Goal: Task Accomplishment & Management: Complete application form

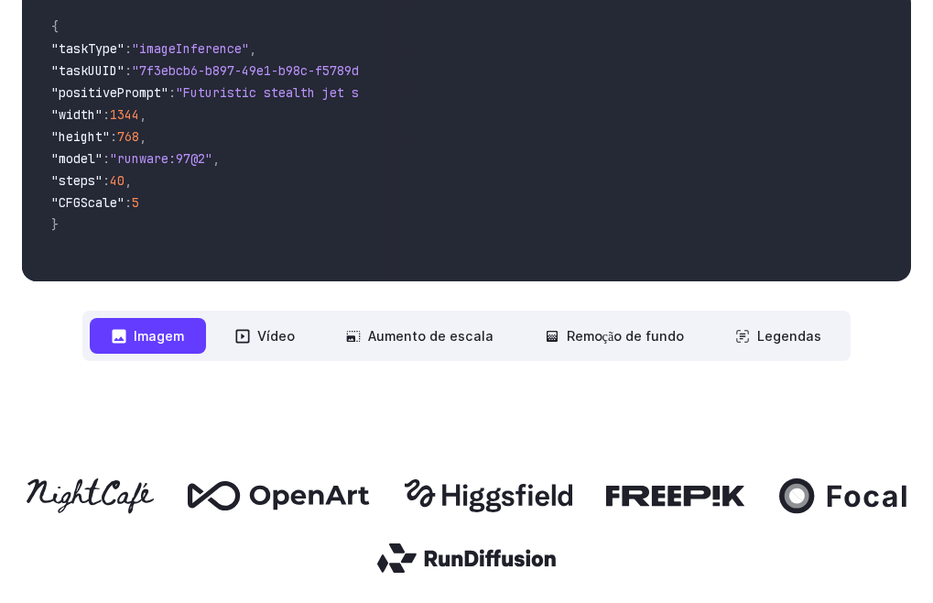
click at [174, 344] on font "Imagem" at bounding box center [159, 335] width 50 height 21
click at [178, 337] on font "Imagem" at bounding box center [159, 336] width 50 height 16
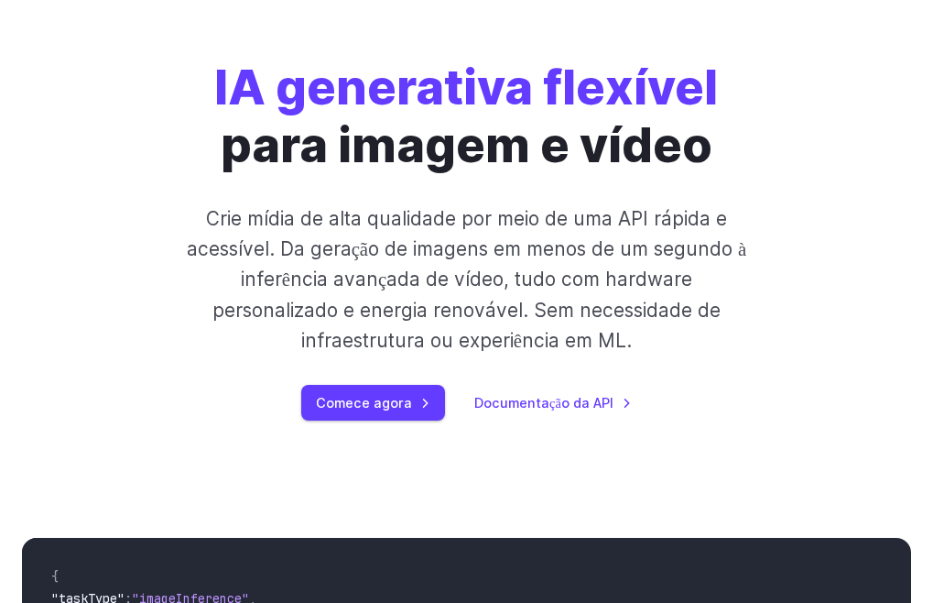
scroll to position [161, 0]
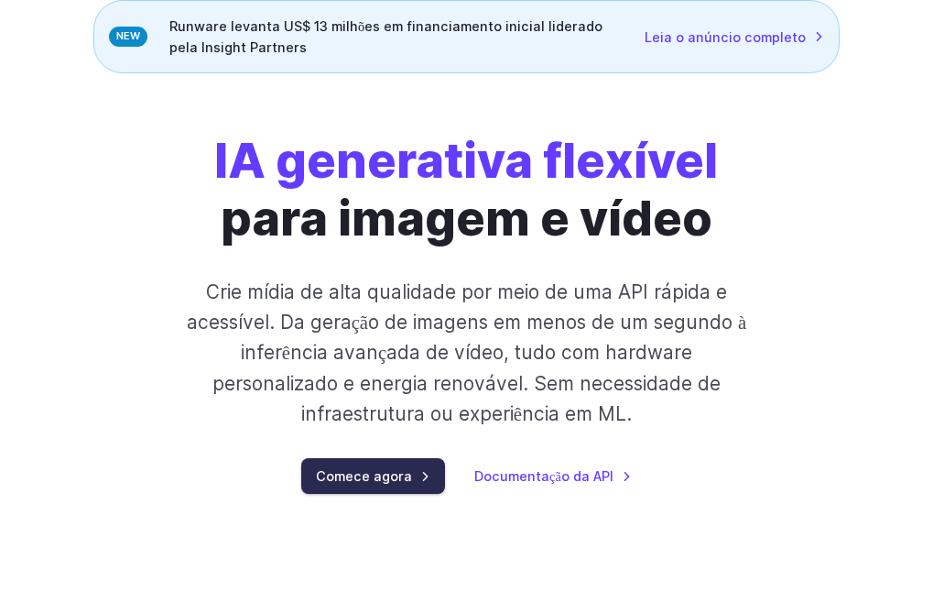
click at [373, 483] on font "Comece agora" at bounding box center [364, 476] width 96 height 16
click at [376, 480] on font "Comece agora" at bounding box center [364, 476] width 96 height 16
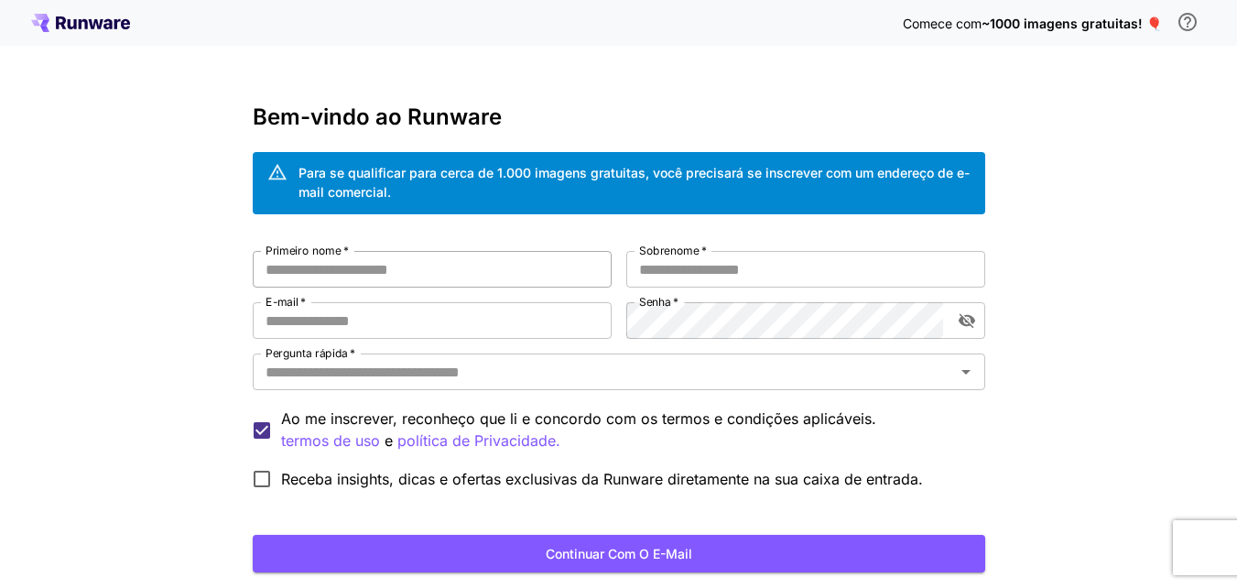
type input "**********"
click at [312, 270] on input "Primeiro nome   *" at bounding box center [432, 269] width 359 height 37
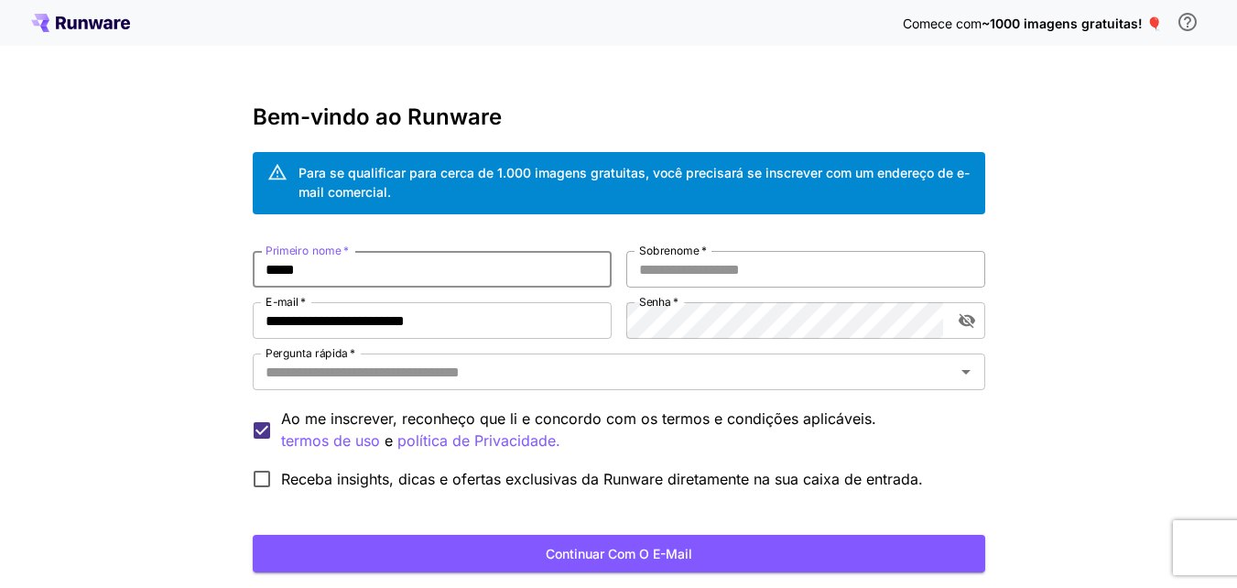
type input "*****"
click at [664, 272] on input "Sobrenome   *" at bounding box center [805, 269] width 359 height 37
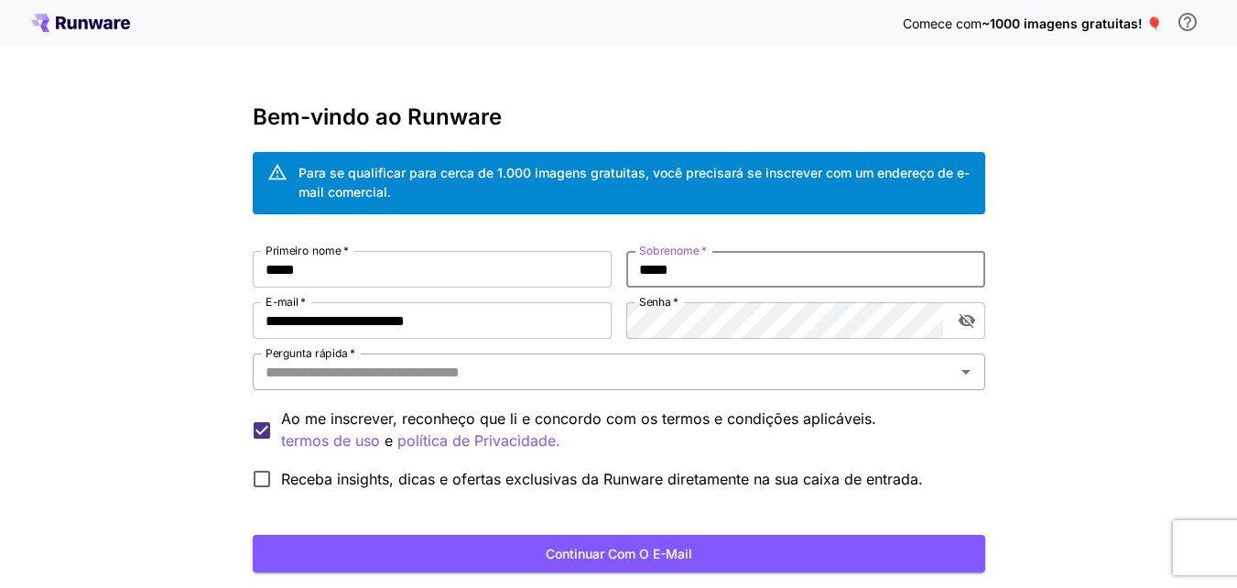
click at [965, 376] on icon "Abrir" at bounding box center [966, 372] width 22 height 22
type input "*****"
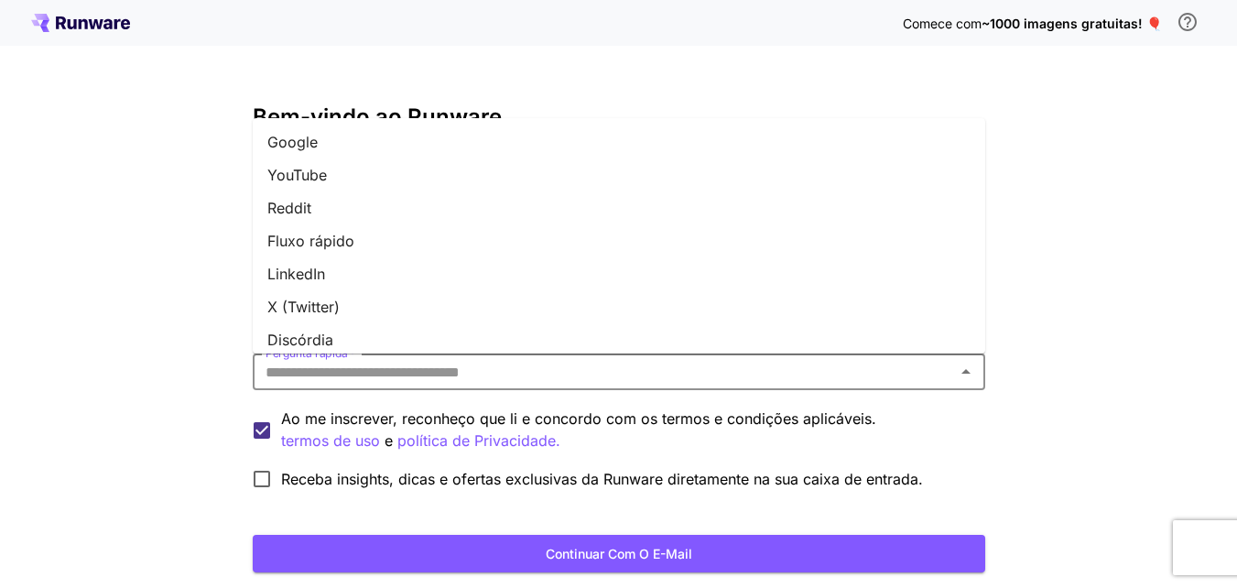
click at [425, 147] on li "Google" at bounding box center [619, 141] width 733 height 33
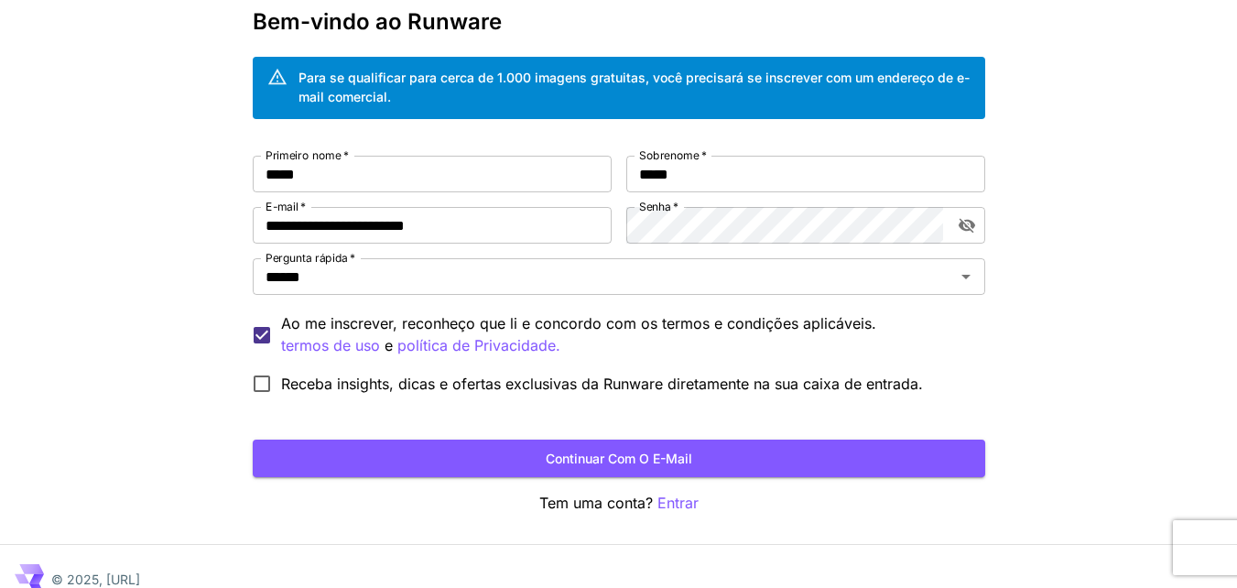
scroll to position [120, 0]
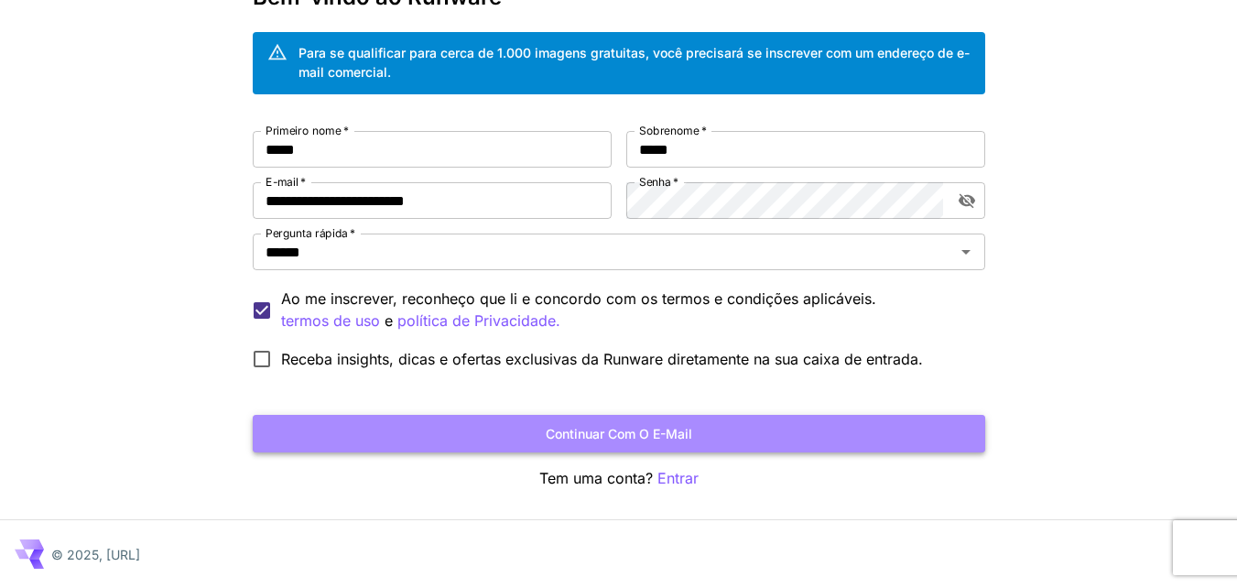
click at [626, 432] on font "Continuar com o e-mail" at bounding box center [619, 434] width 147 height 16
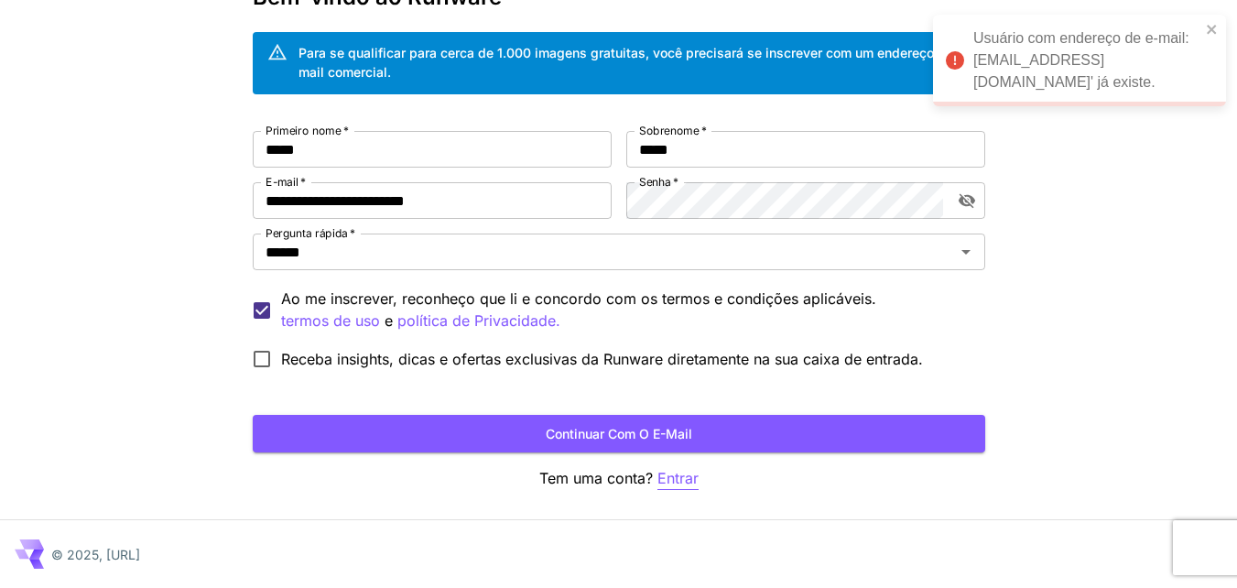
click at [680, 479] on font "Entrar" at bounding box center [678, 478] width 41 height 18
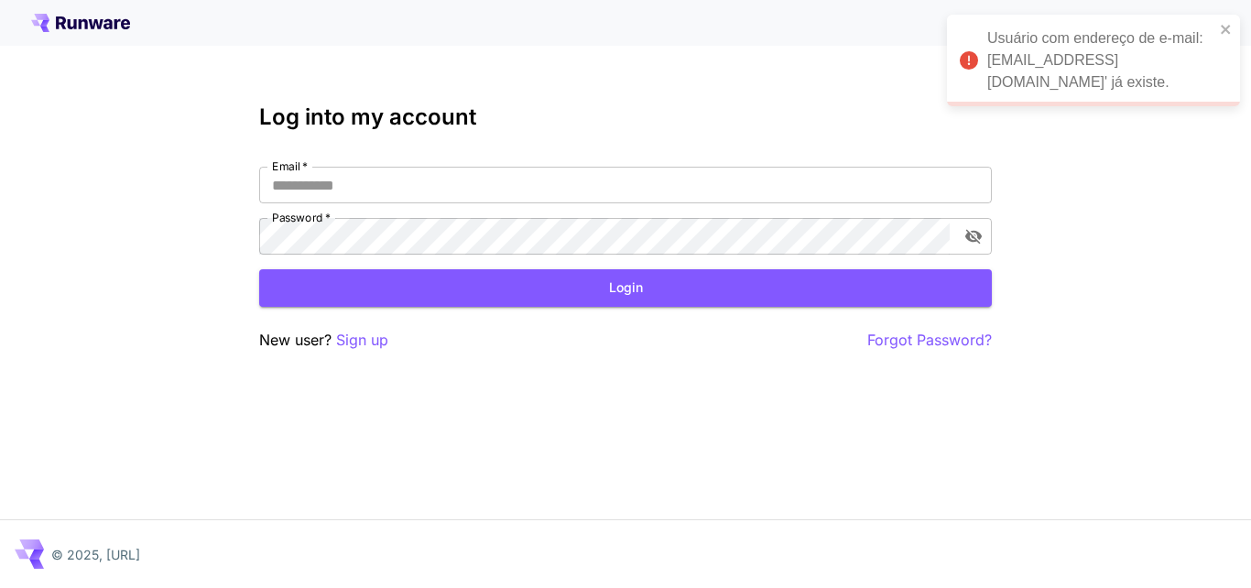
type input "**********"
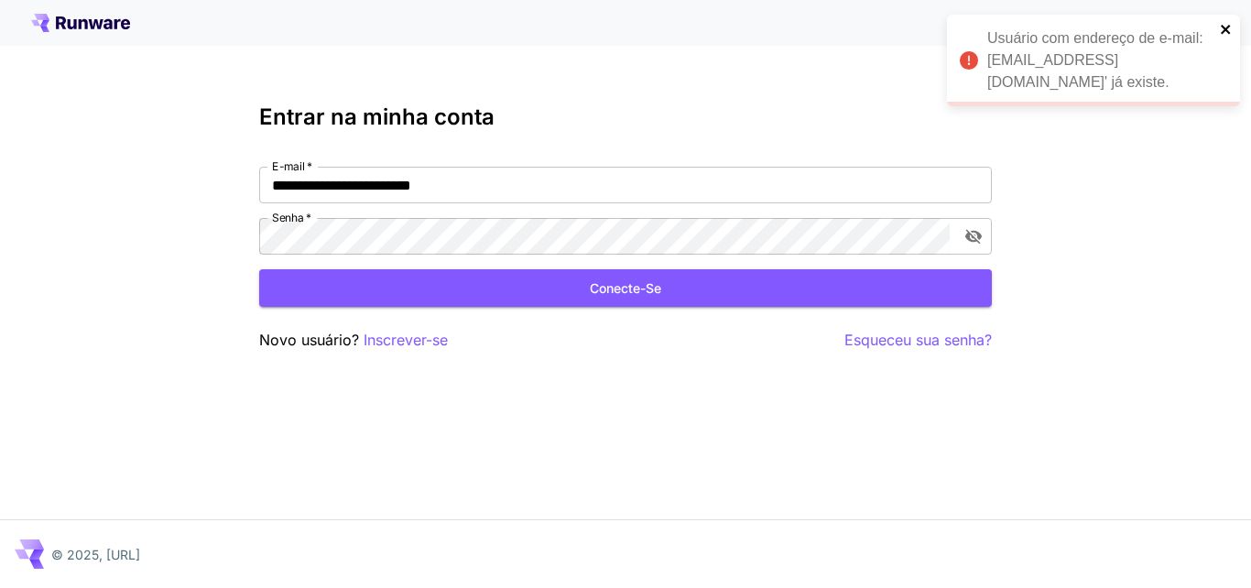
click at [1225, 27] on icon "fechar" at bounding box center [1225, 29] width 9 height 9
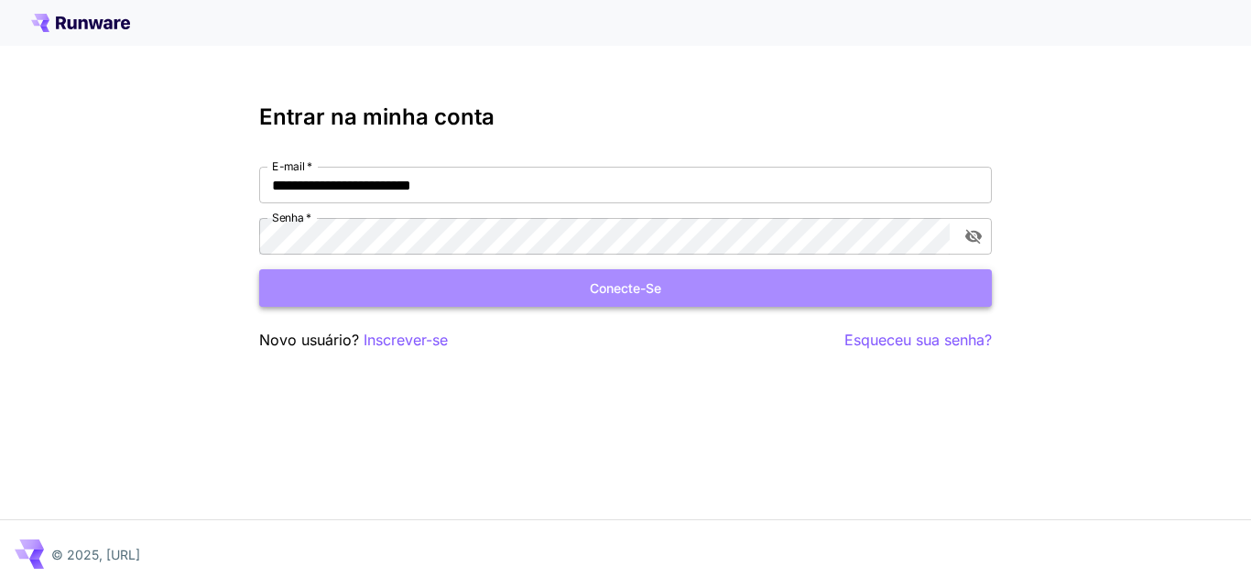
click at [760, 296] on button "Conecte-se" at bounding box center [625, 288] width 733 height 38
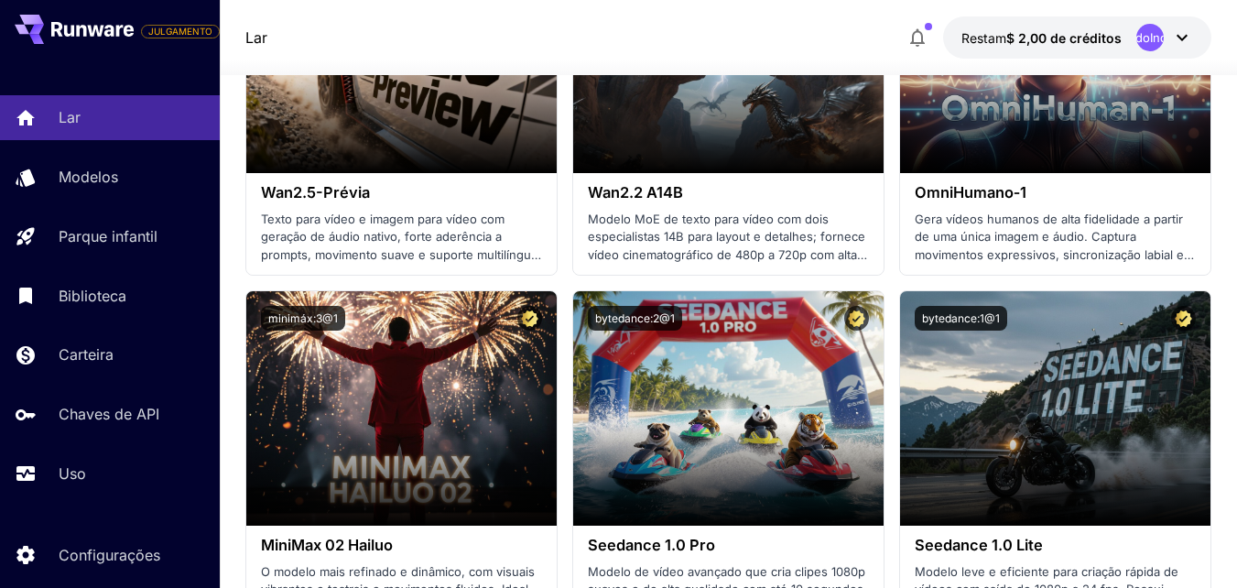
scroll to position [293, 0]
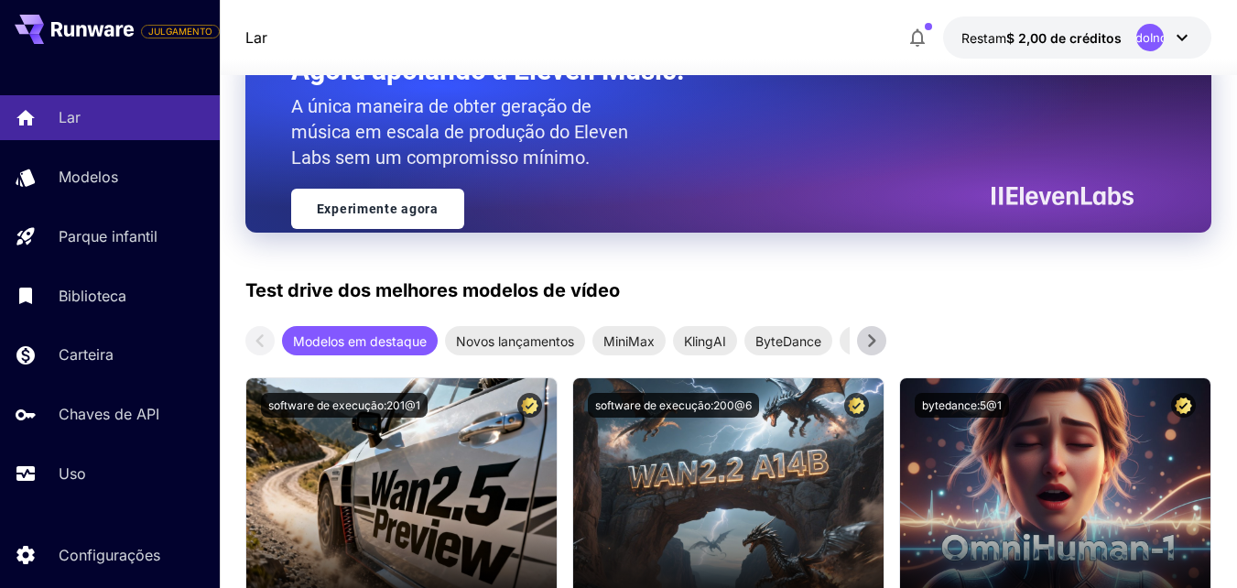
click at [1188, 37] on icon at bounding box center [1182, 38] width 22 height 22
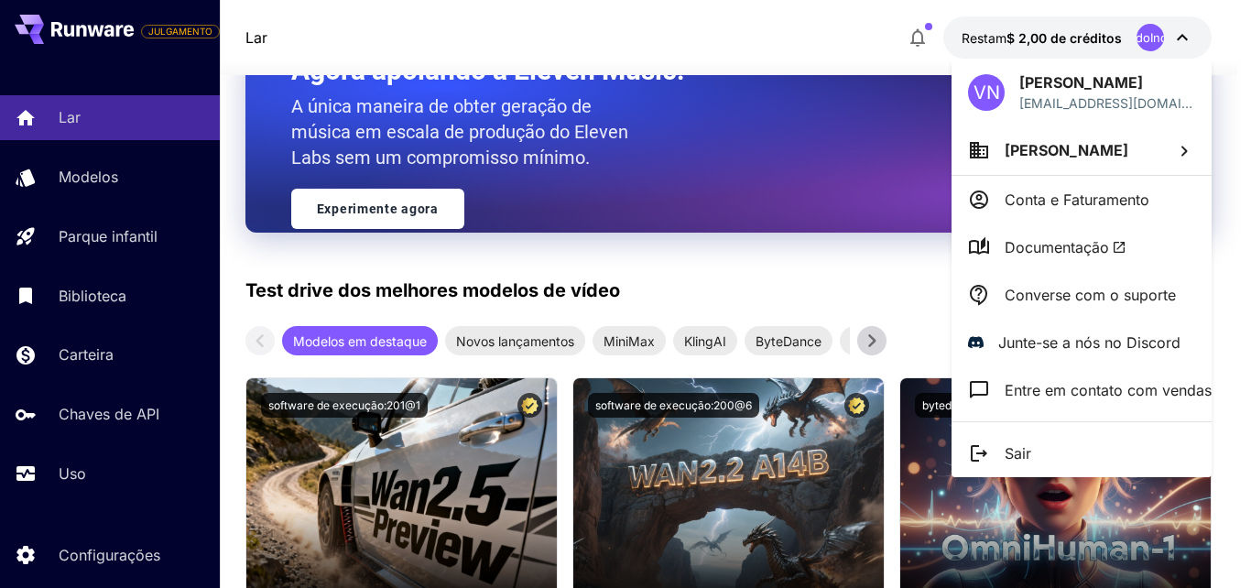
click at [1234, 37] on div at bounding box center [625, 294] width 1251 height 588
